Goal: Information Seeking & Learning: Learn about a topic

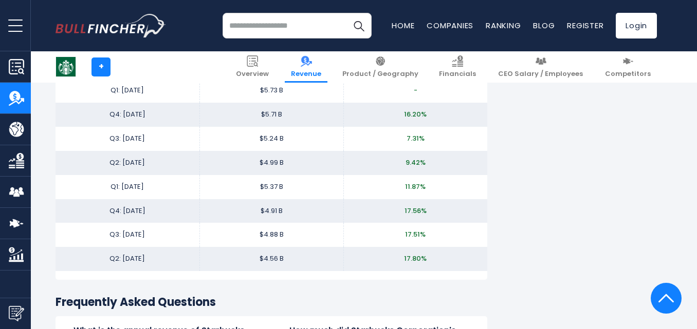
scroll to position [2364, 0]
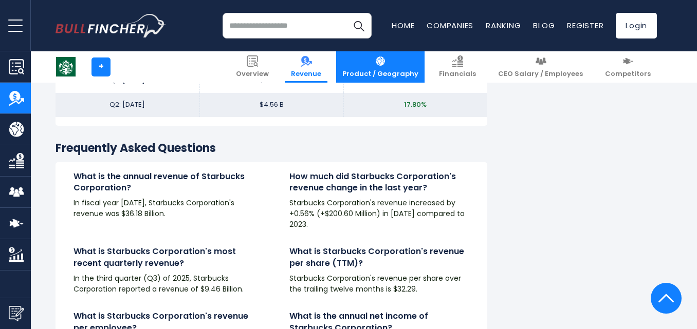
click at [413, 66] on link "Product / Geography" at bounding box center [380, 66] width 88 height 31
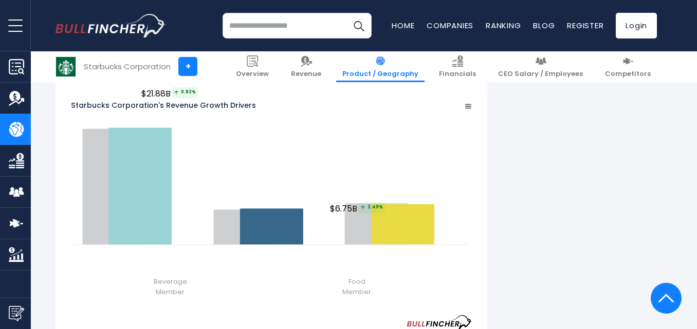
scroll to position [1131, 0]
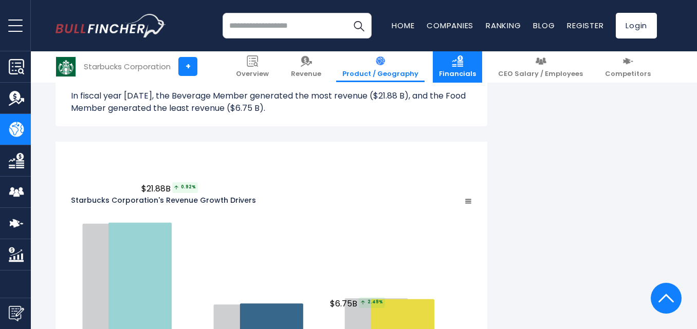
click at [463, 66] on img at bounding box center [457, 61] width 11 height 11
